Goal: Complete application form

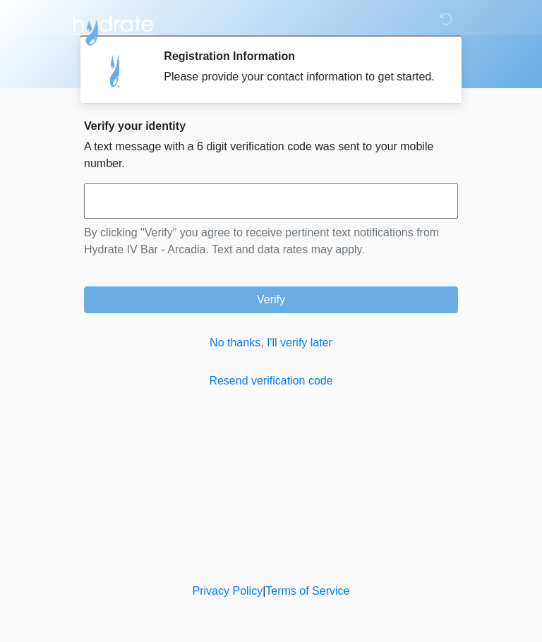
click at [236, 212] on input "text" at bounding box center [271, 200] width 374 height 35
type input "******"
click at [414, 309] on button "Verify" at bounding box center [271, 299] width 374 height 27
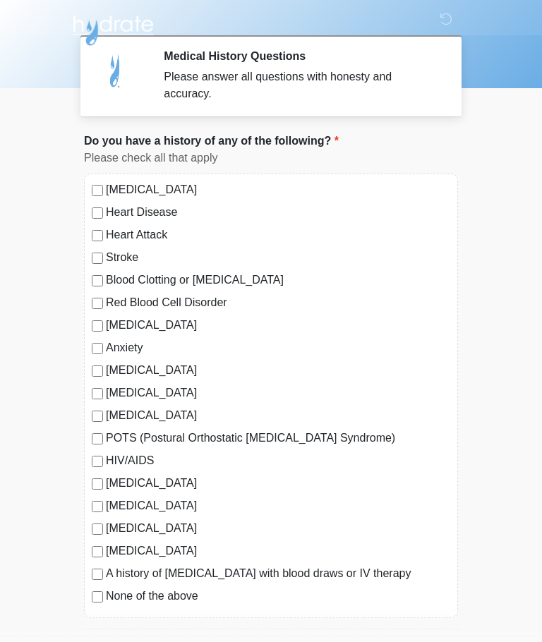
click at [108, 346] on label "Anxiety" at bounding box center [278, 347] width 344 height 17
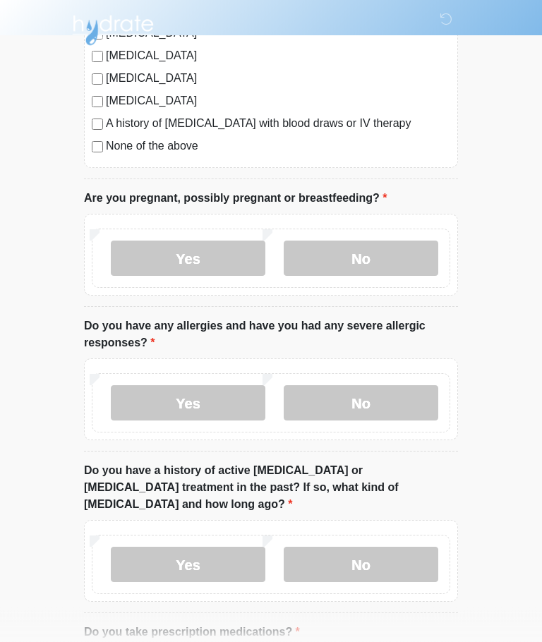
scroll to position [451, 0]
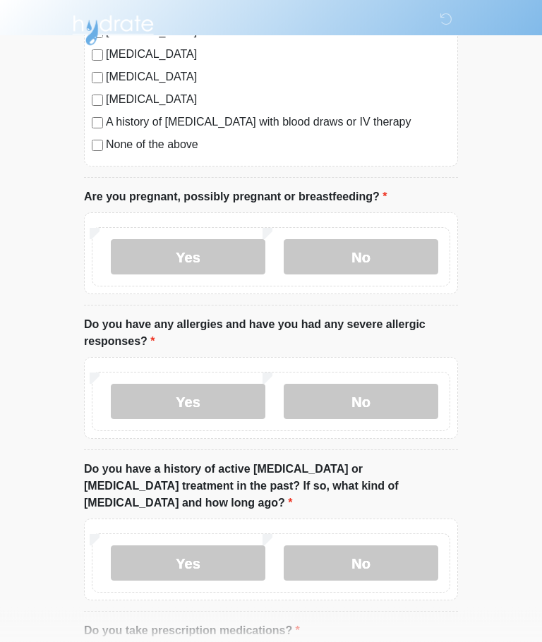
click at [239, 253] on label "Yes" at bounding box center [188, 257] width 154 height 35
click at [238, 396] on label "Yes" at bounding box center [188, 401] width 154 height 35
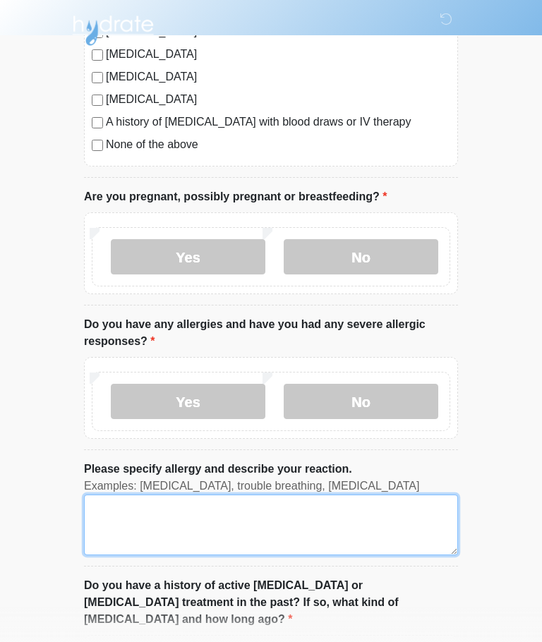
click at [259, 519] on textarea "Please specify allergy and describe your reaction." at bounding box center [271, 524] width 374 height 61
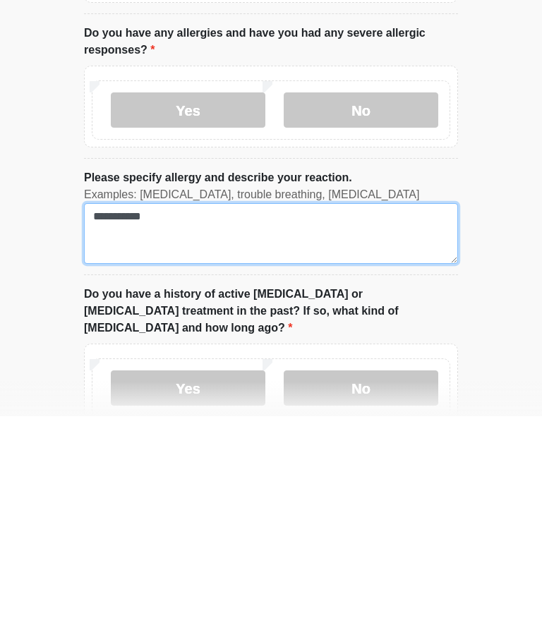
type textarea "**********"
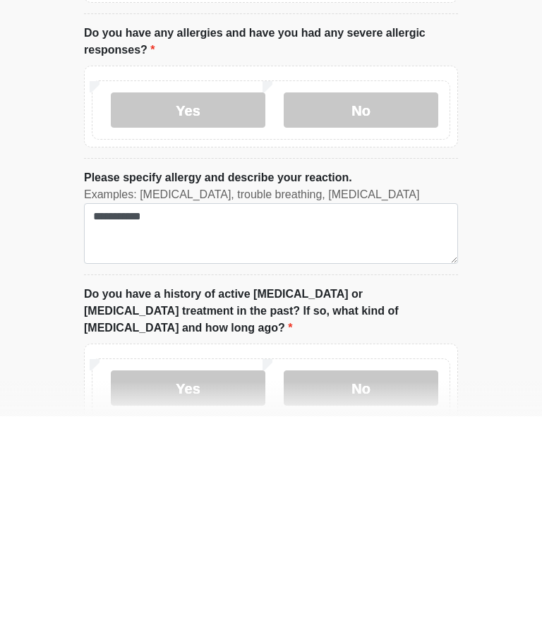
click at [391, 596] on label "No" at bounding box center [360, 613] width 154 height 35
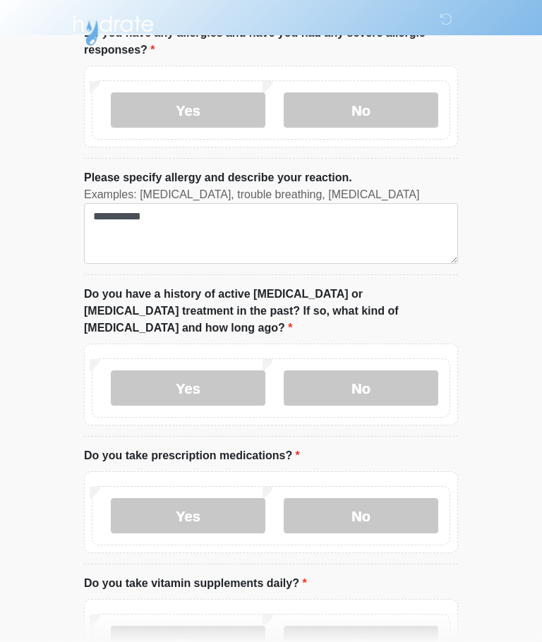
click at [232, 498] on label "Yes" at bounding box center [188, 515] width 154 height 35
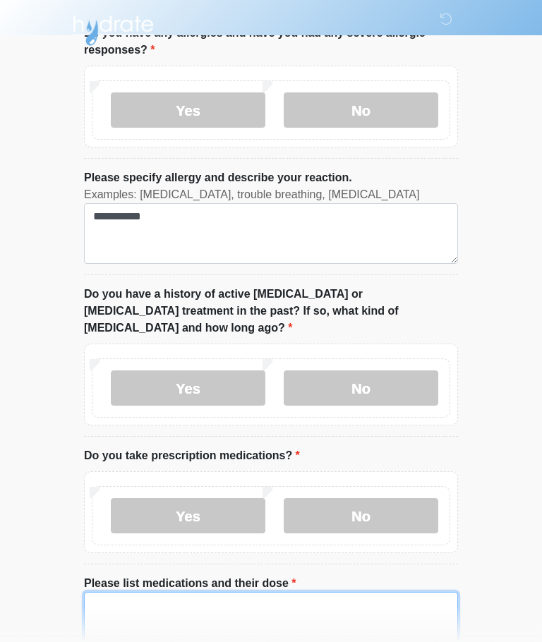
click at [149, 600] on textarea "Please list medications and their dose" at bounding box center [271, 622] width 374 height 61
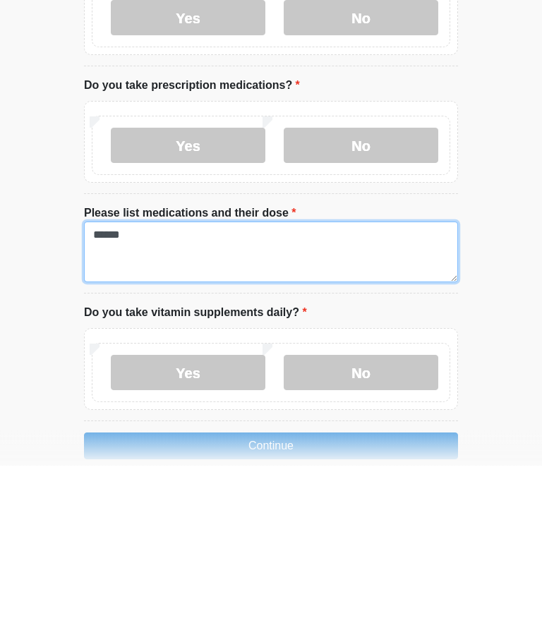
click at [111, 398] on textarea "*****" at bounding box center [271, 428] width 374 height 61
type textarea "*"
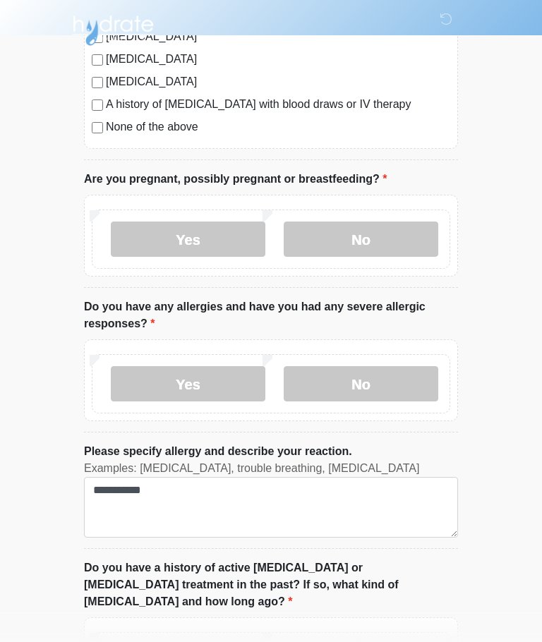
scroll to position [469, 0]
click at [415, 233] on label "No" at bounding box center [360, 238] width 154 height 35
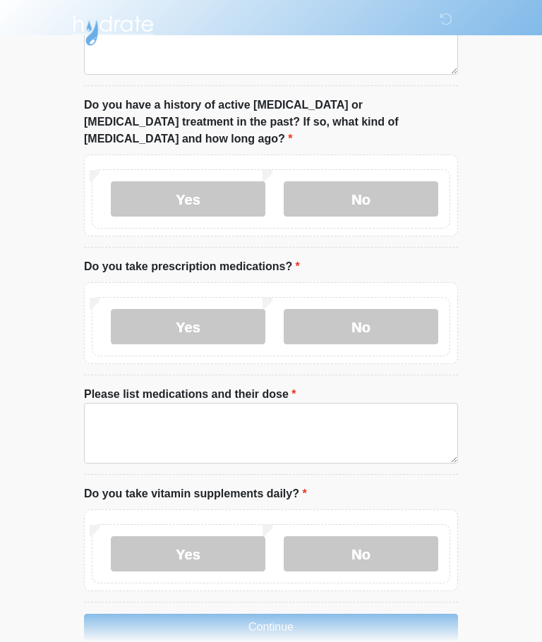
scroll to position [938, 0]
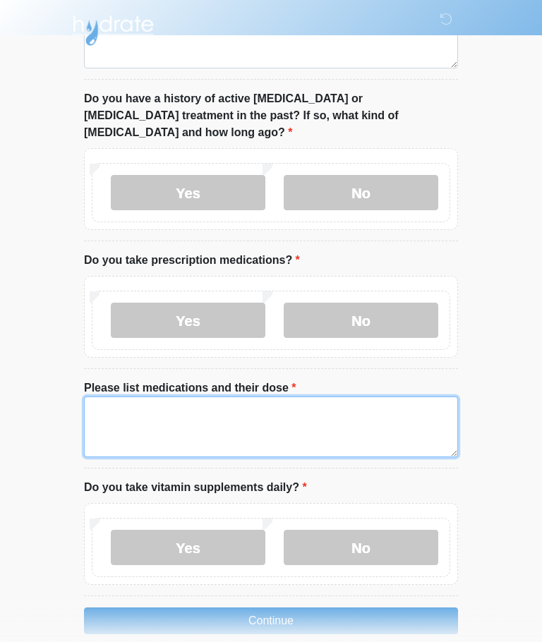
click at [384, 396] on textarea "Please list medications and their dose" at bounding box center [271, 426] width 374 height 61
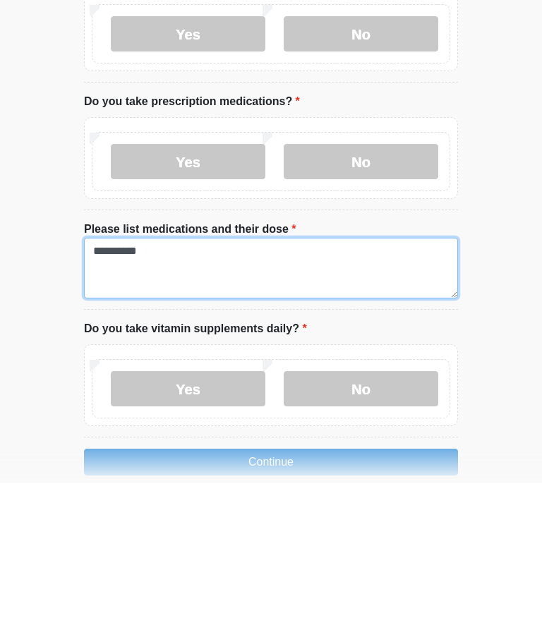
type textarea "**********"
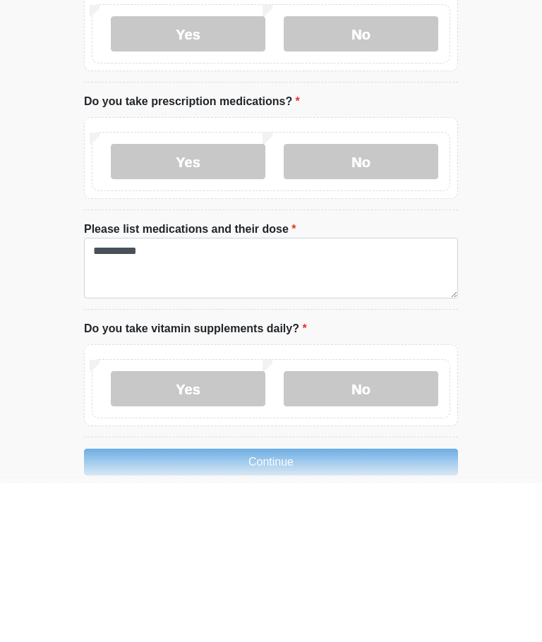
click at [419, 530] on label "No" at bounding box center [360, 547] width 154 height 35
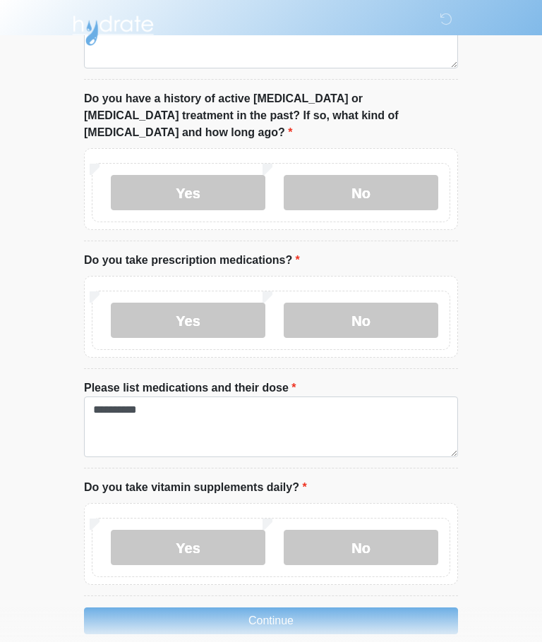
click at [420, 607] on button "Continue" at bounding box center [271, 620] width 374 height 27
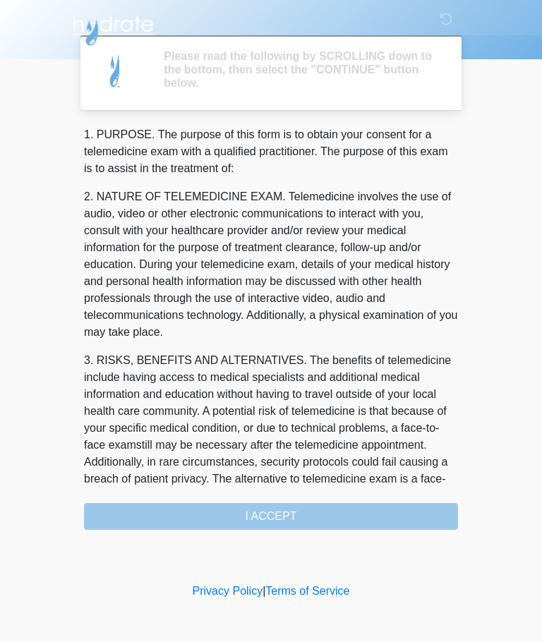
scroll to position [0, 0]
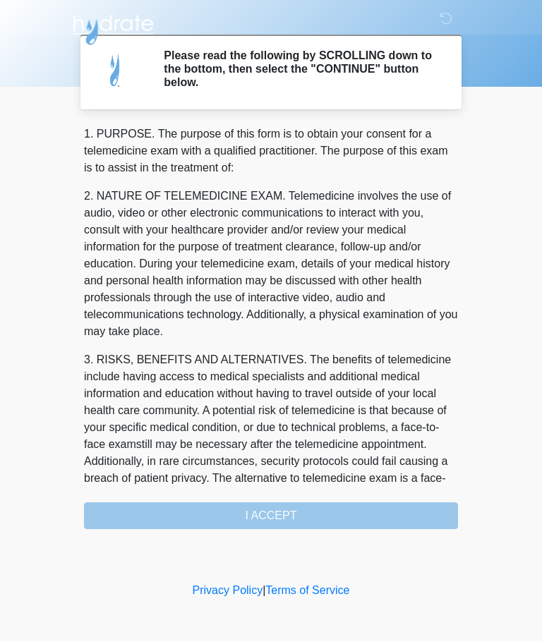
click at [388, 509] on div "1. PURPOSE. The purpose of this form is to obtain your consent for a telemedici…" at bounding box center [271, 327] width 374 height 403
click at [331, 510] on div "1. PURPOSE. The purpose of this form is to obtain your consent for a telemedici…" at bounding box center [271, 327] width 374 height 403
click at [277, 515] on div "1. PURPOSE. The purpose of this form is to obtain your consent for a telemedici…" at bounding box center [271, 327] width 374 height 403
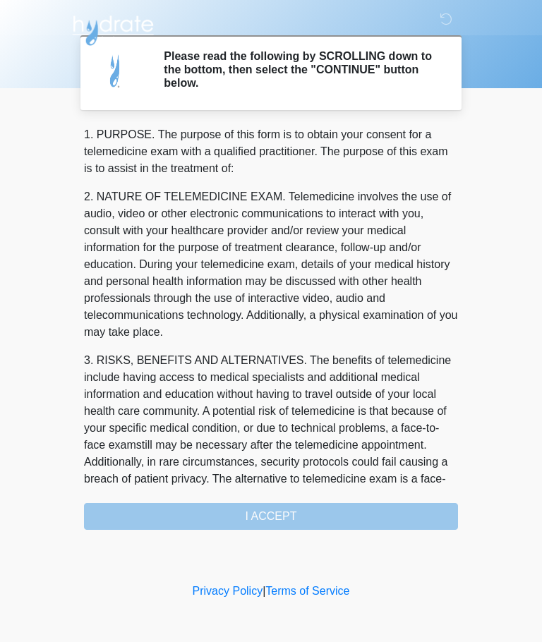
click at [431, 180] on div "1. PURPOSE. The purpose of this form is to obtain your consent for a telemedici…" at bounding box center [271, 306] width 374 height 360
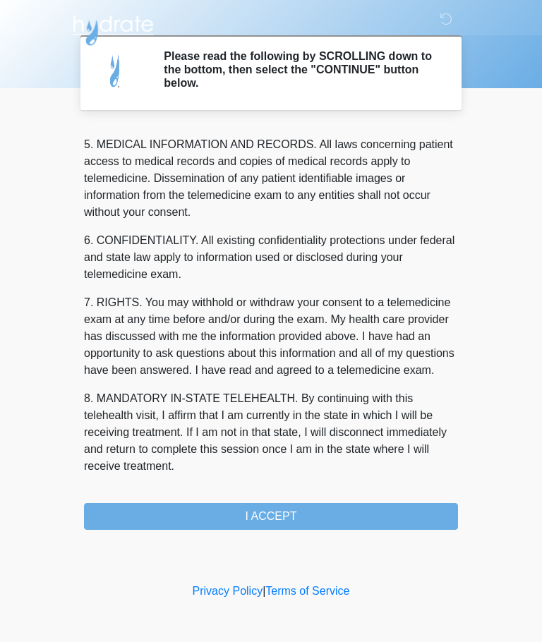
scroll to position [458, 0]
click at [297, 510] on button "I ACCEPT" at bounding box center [271, 516] width 374 height 27
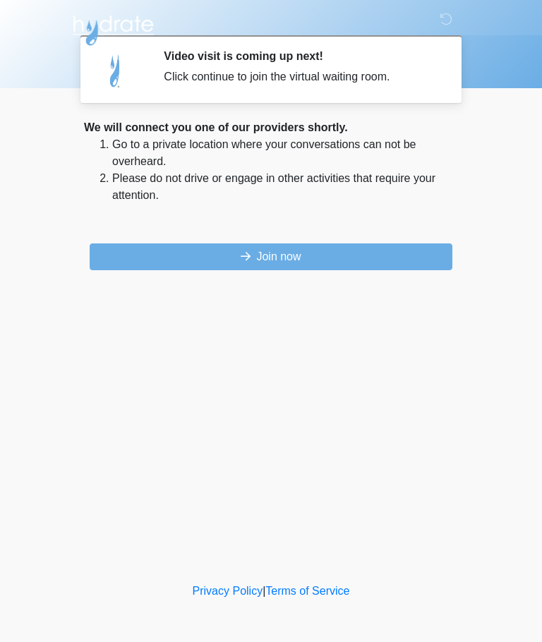
click at [388, 231] on p at bounding box center [271, 223] width 374 height 17
click at [357, 249] on button "Join now" at bounding box center [271, 256] width 362 height 27
